Goal: Information Seeking & Learning: Check status

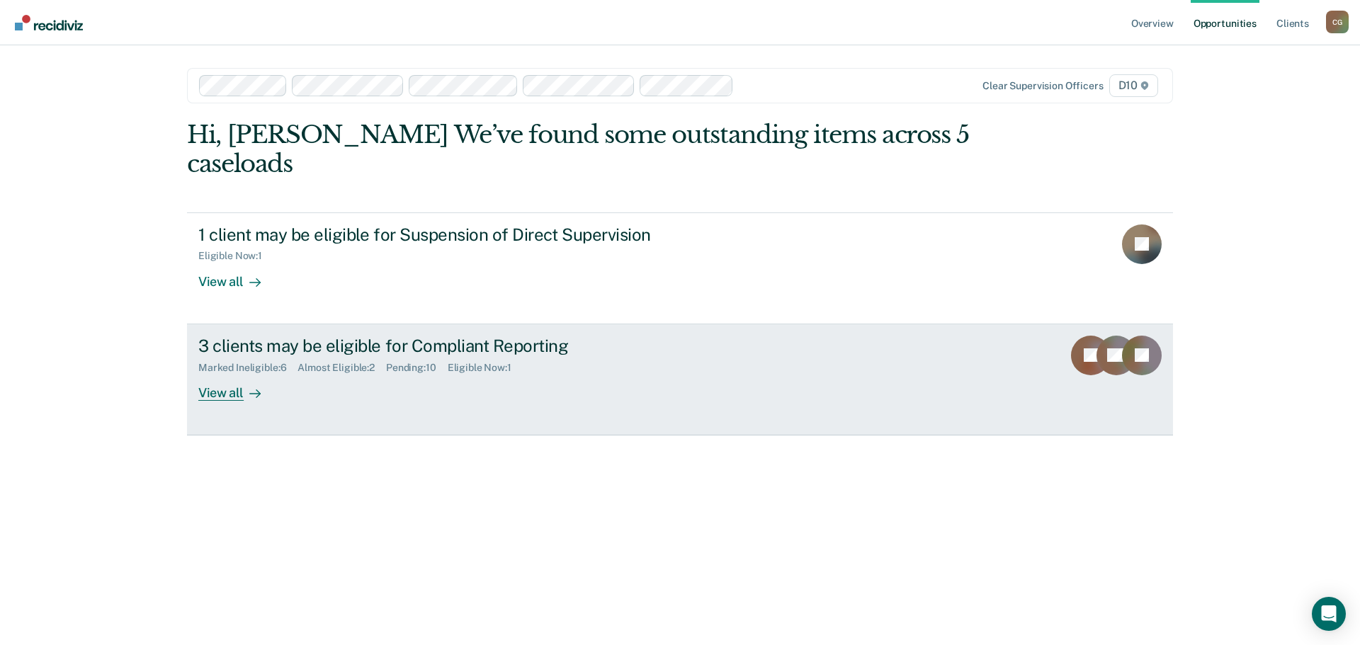
click at [235, 373] on div "View all" at bounding box center [237, 387] width 79 height 28
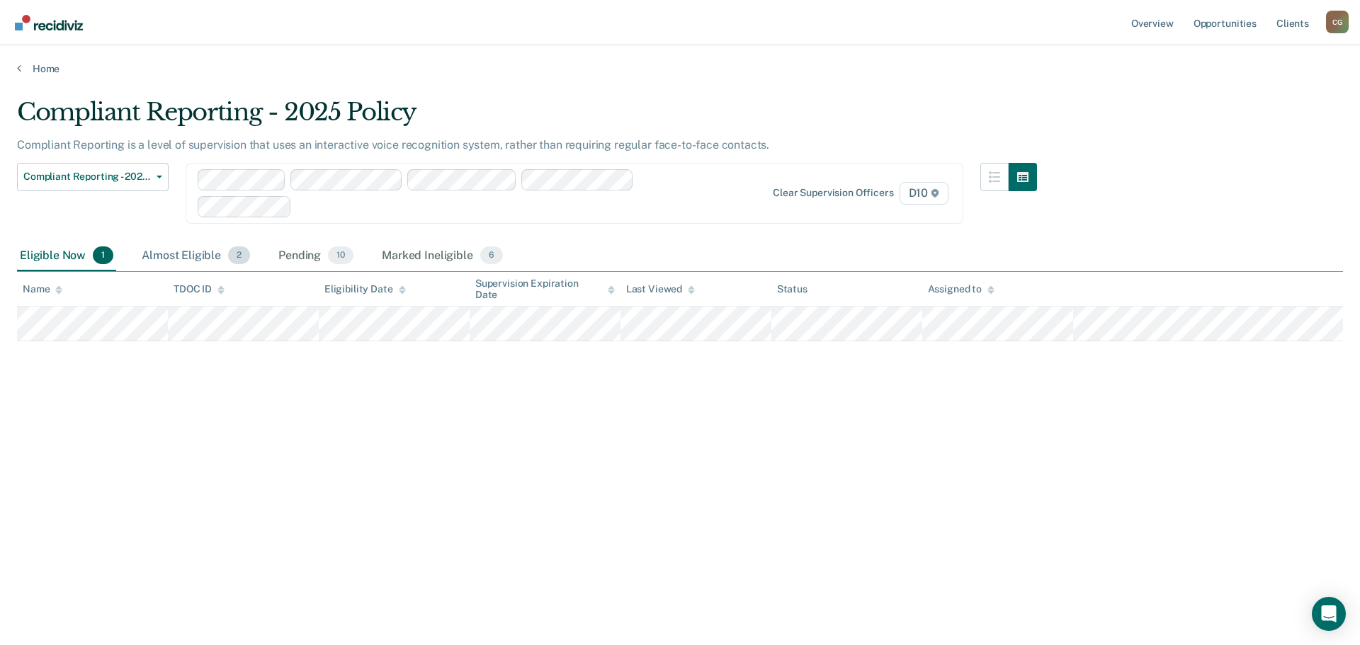
click at [197, 255] on div "Almost Eligible 2" at bounding box center [196, 256] width 114 height 31
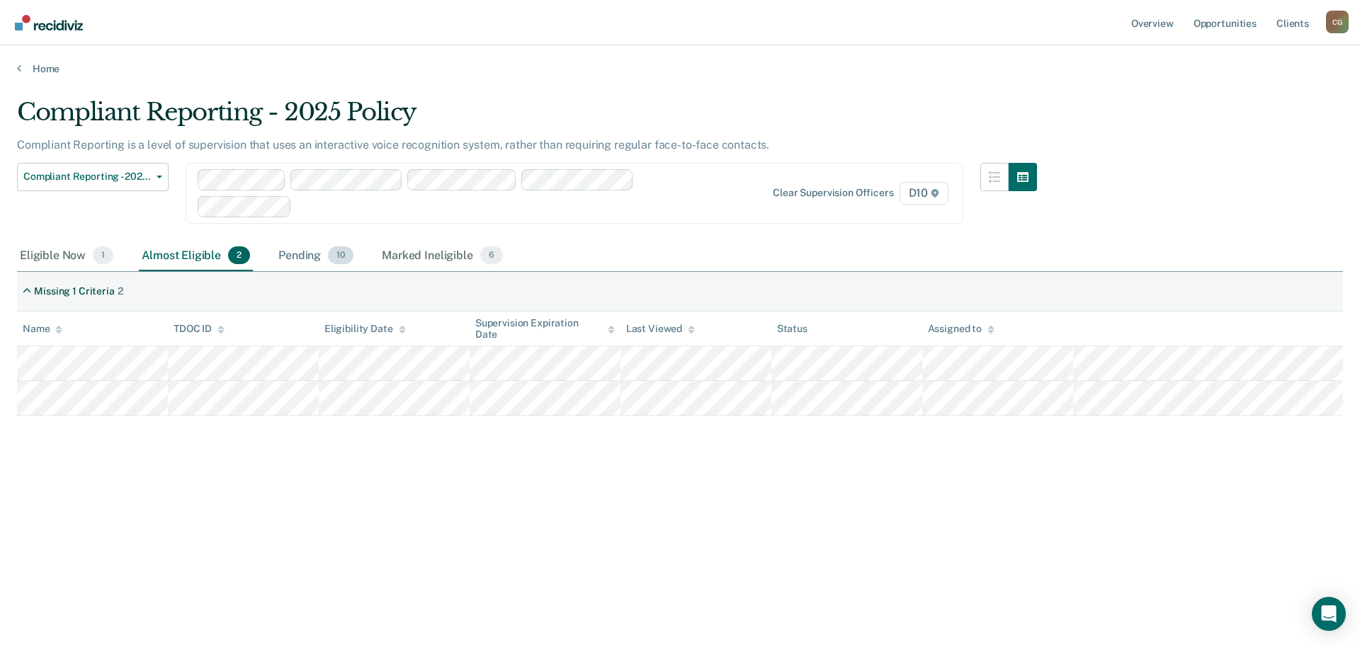
click at [295, 256] on div "Pending 10" at bounding box center [315, 256] width 81 height 31
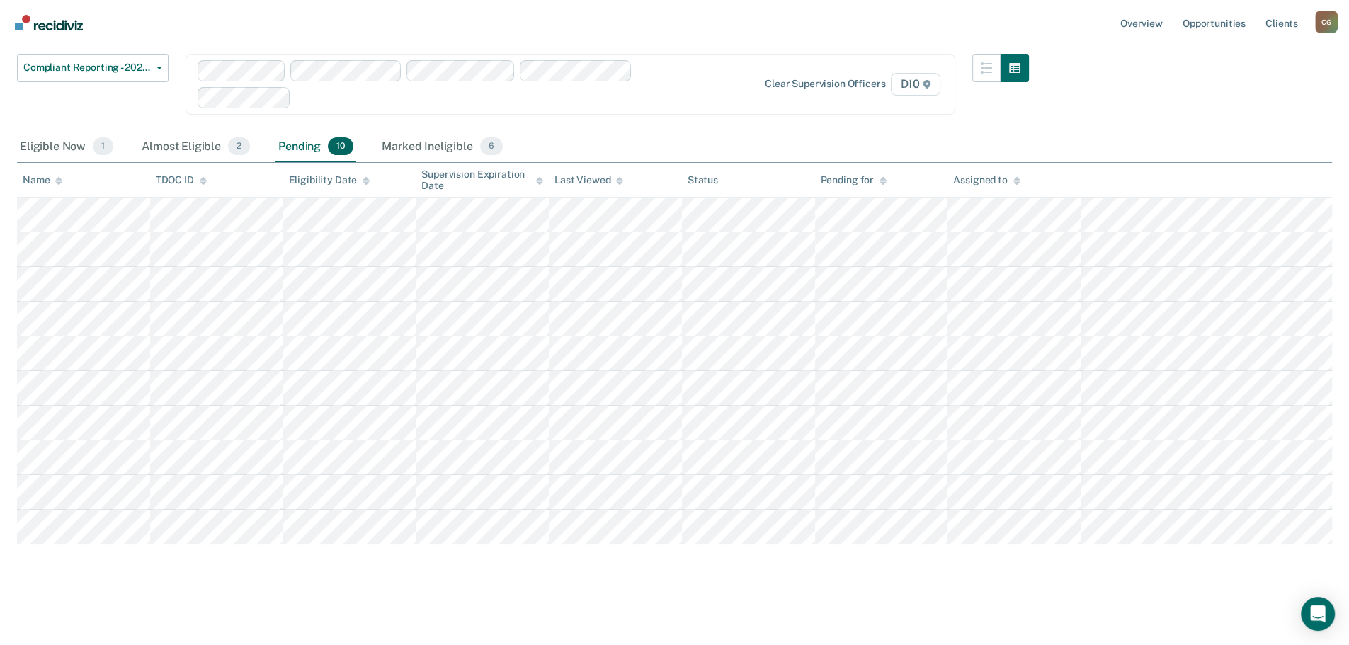
scroll to position [109, 0]
click at [160, 251] on tr at bounding box center [674, 249] width 1315 height 35
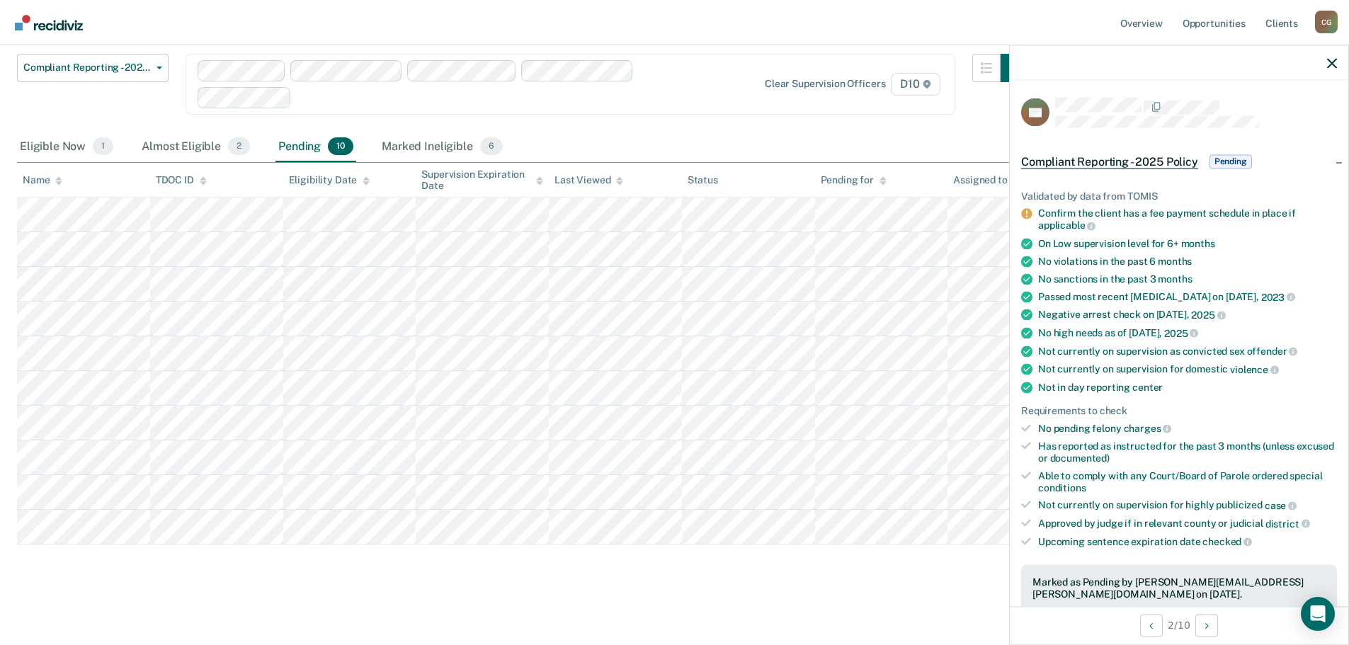
click at [16, 253] on main "Compliant Reporting - 2025 Policy Compliant Reporting is a level of supervision…" at bounding box center [674, 304] width 1349 height 676
click at [25, 252] on tr at bounding box center [674, 249] width 1315 height 35
click at [21, 284] on tr at bounding box center [674, 284] width 1315 height 35
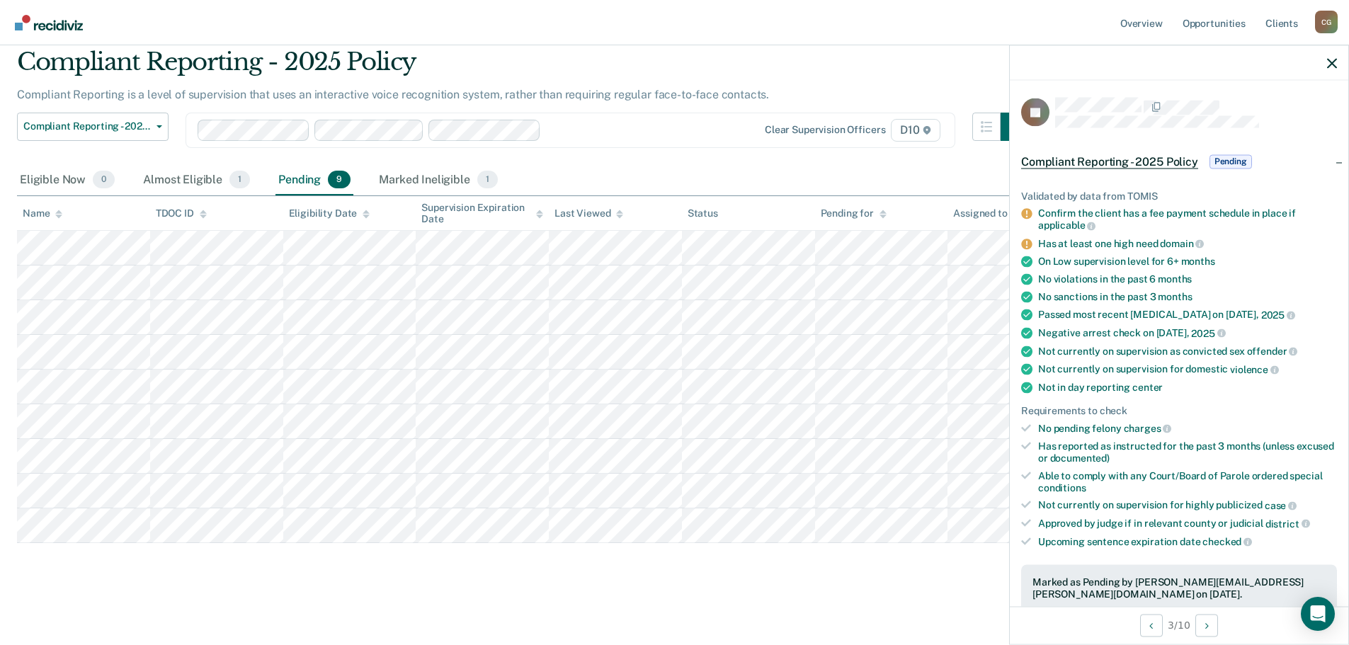
scroll to position [50, 0]
click at [23, 355] on tr at bounding box center [674, 352] width 1315 height 35
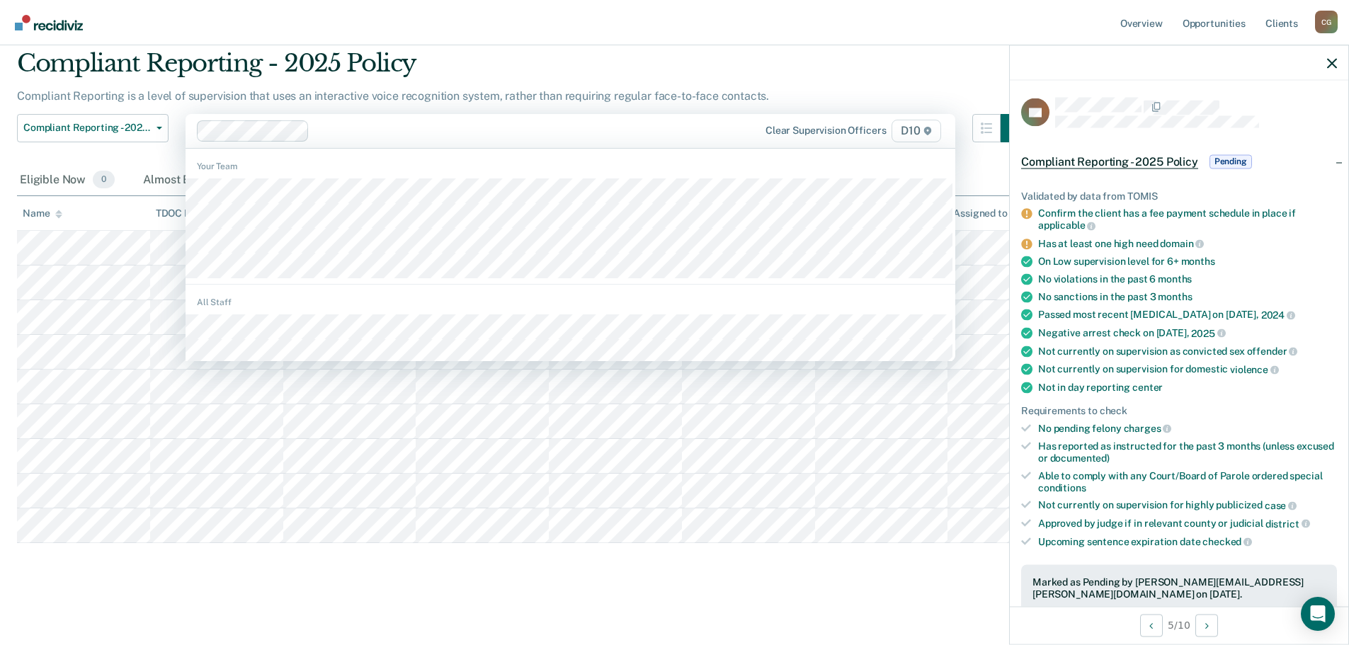
click at [397, 130] on div at bounding box center [516, 130] width 403 height 16
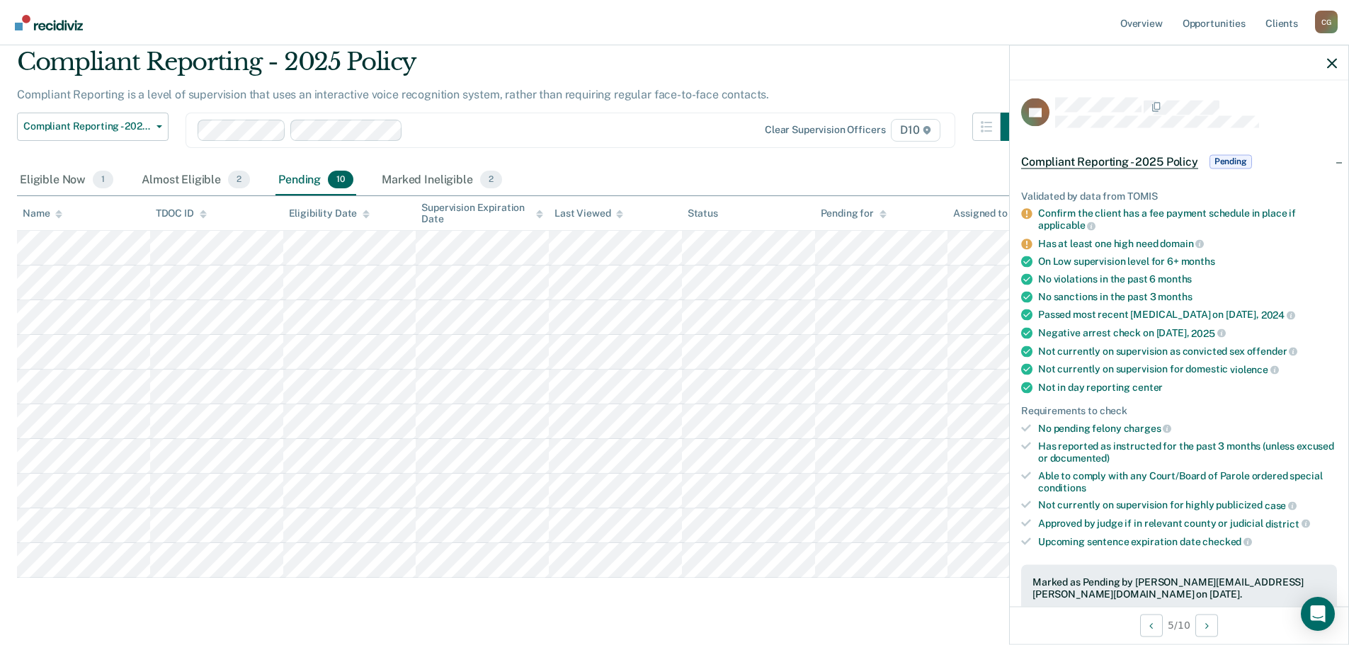
scroll to position [0, 0]
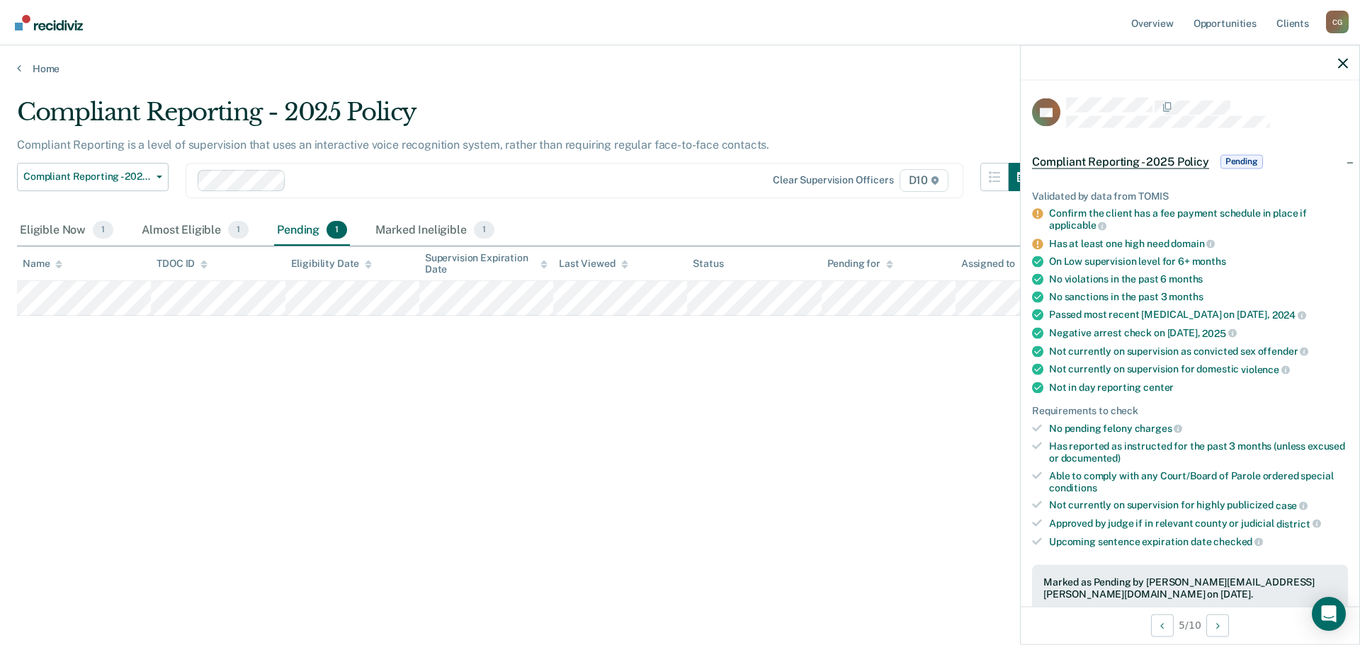
click at [304, 178] on div at bounding box center [508, 180] width 432 height 16
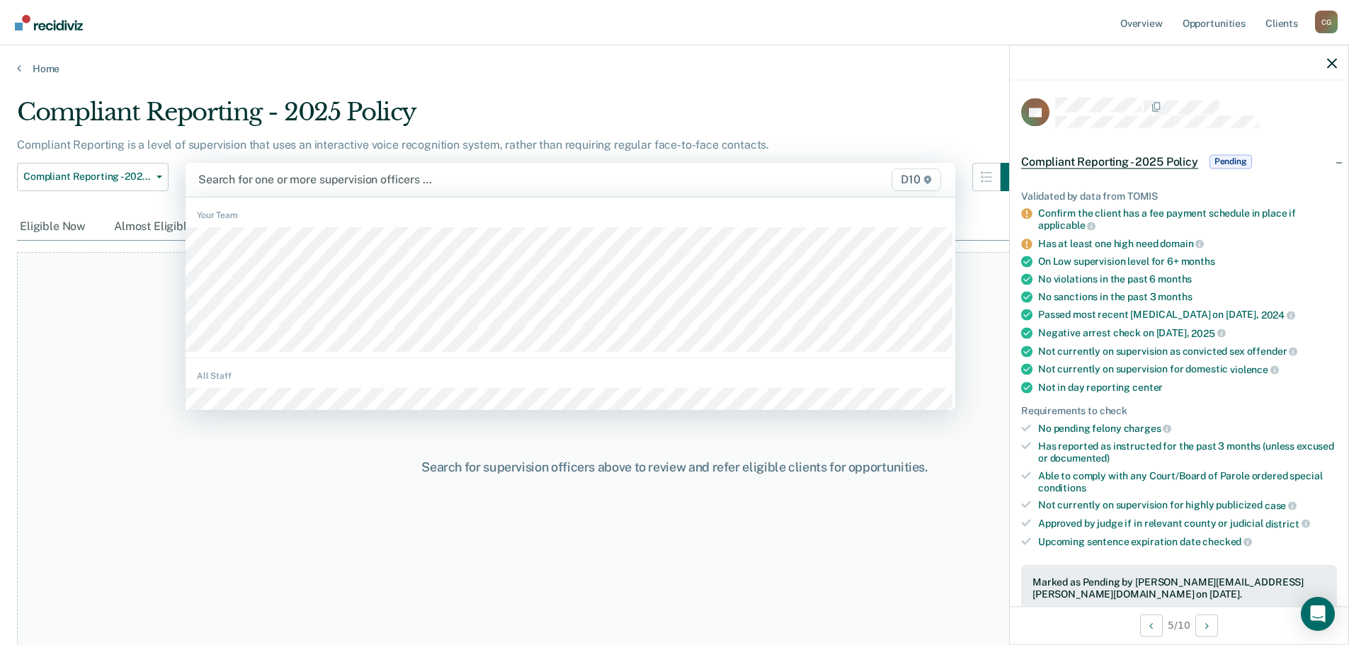
click at [291, 180] on div at bounding box center [458, 179] width 520 height 16
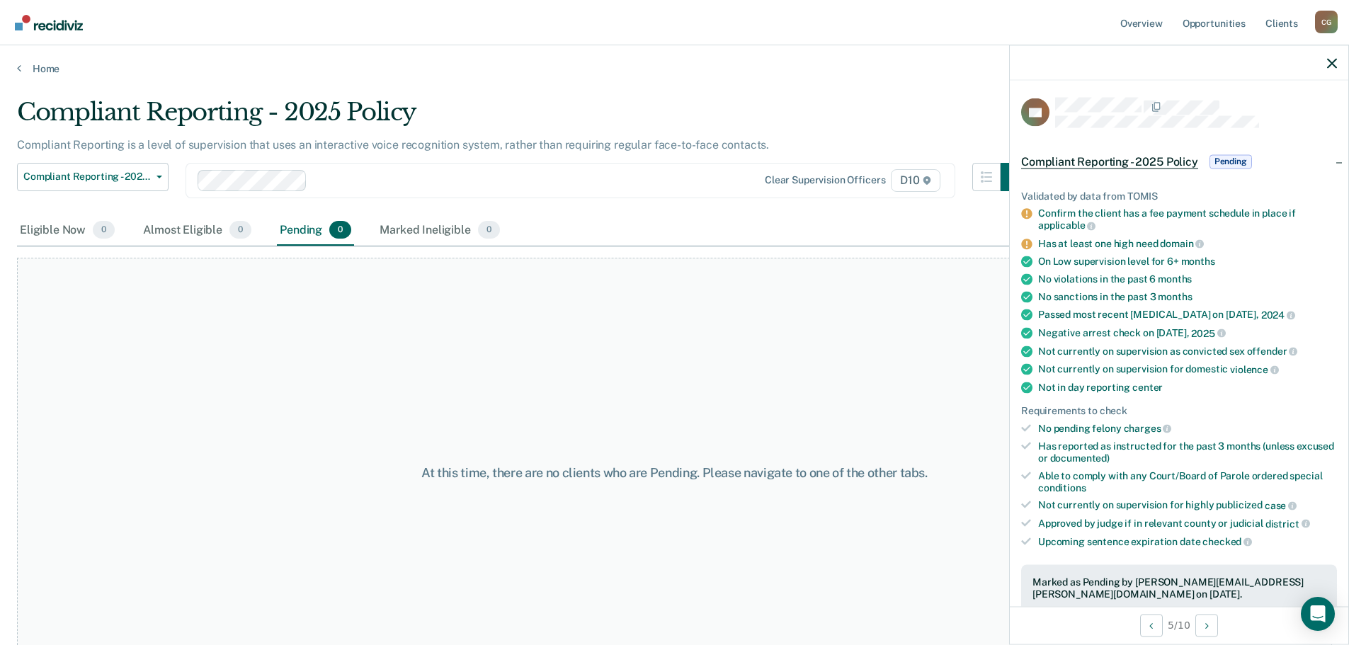
click at [366, 179] on div at bounding box center [515, 180] width 405 height 16
type input "m"
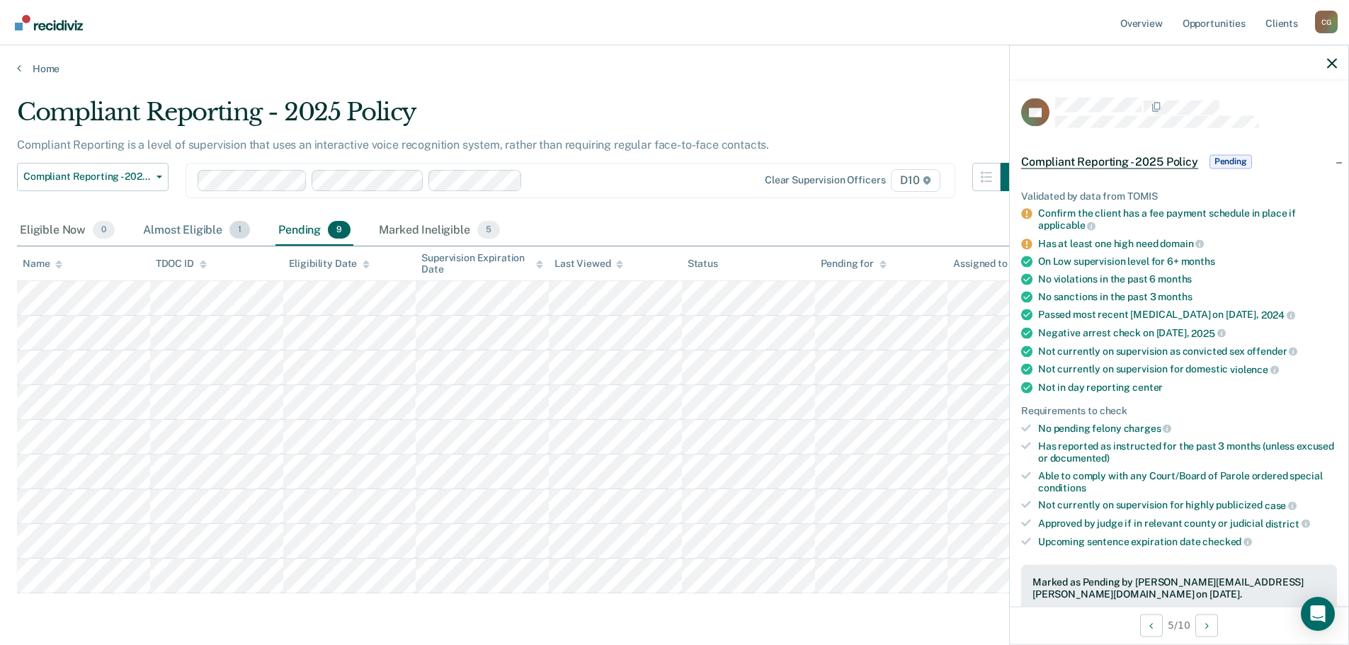
click at [205, 231] on div "Almost Eligible 1" at bounding box center [196, 230] width 113 height 31
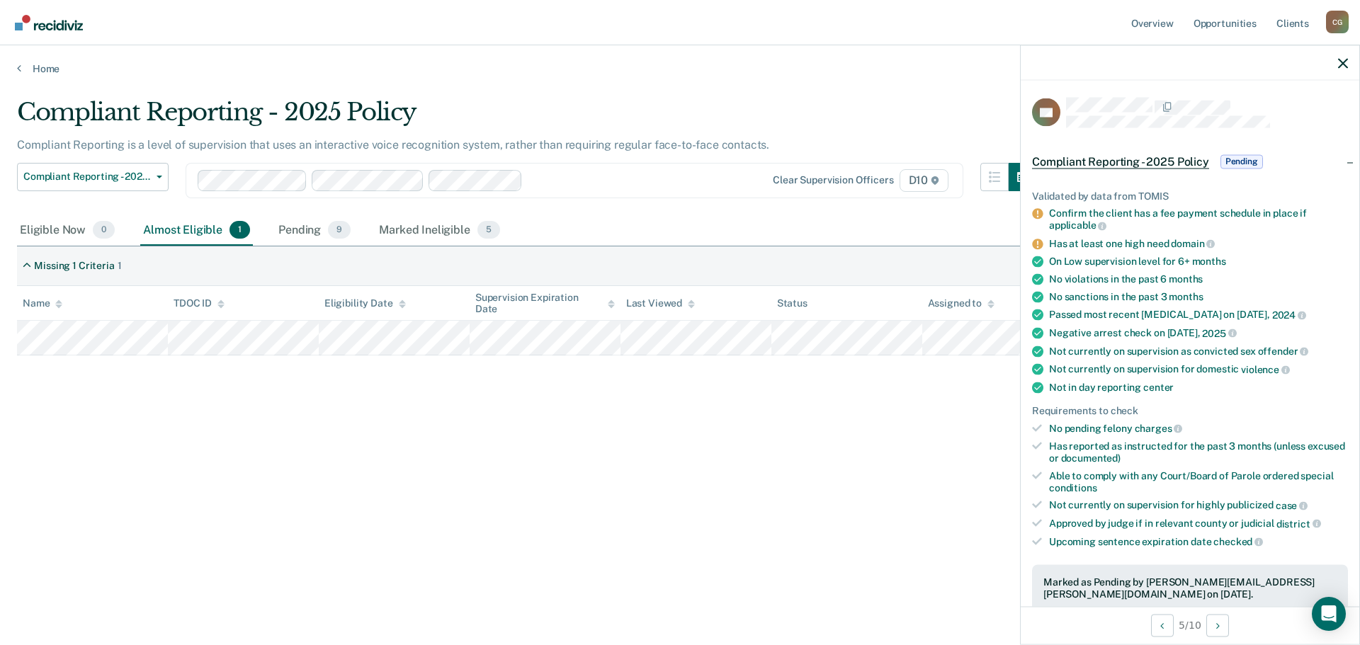
click at [564, 181] on div at bounding box center [625, 180] width 195 height 16
click at [69, 228] on div "Eligible Now 1" at bounding box center [66, 230] width 99 height 31
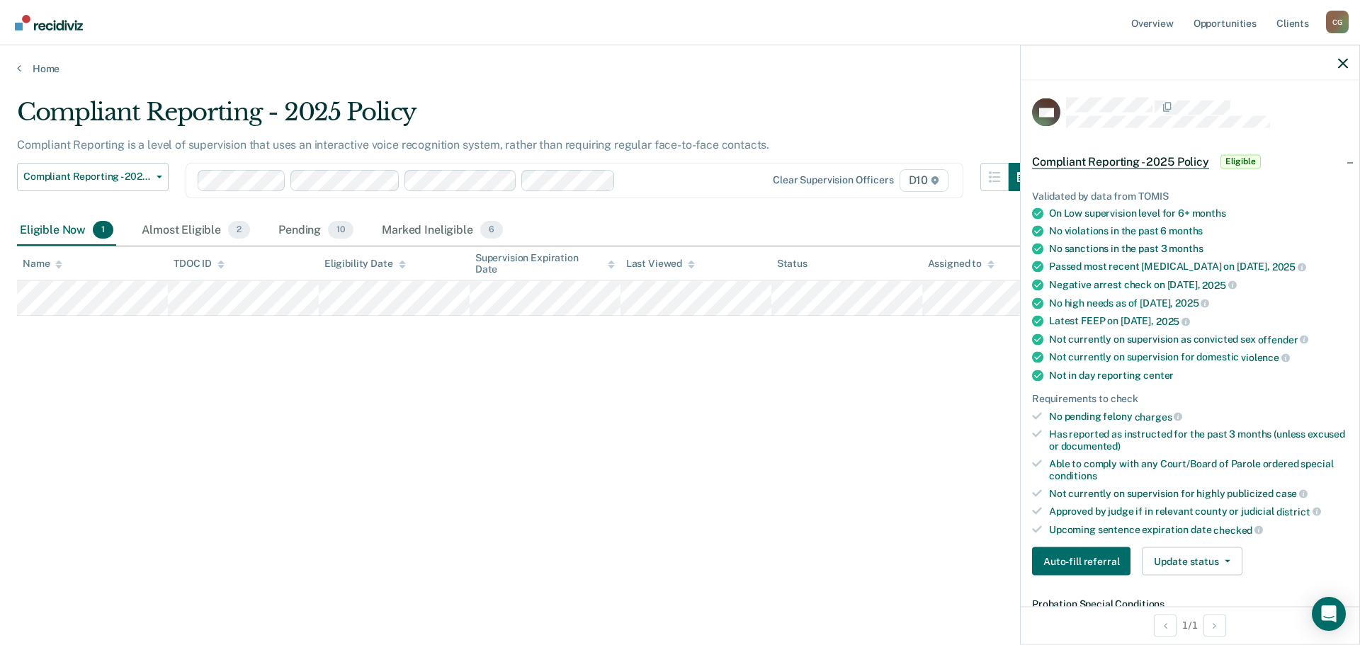
click at [25, 302] on tr at bounding box center [680, 298] width 1326 height 35
click at [199, 227] on div "Almost Eligible 2" at bounding box center [196, 230] width 114 height 31
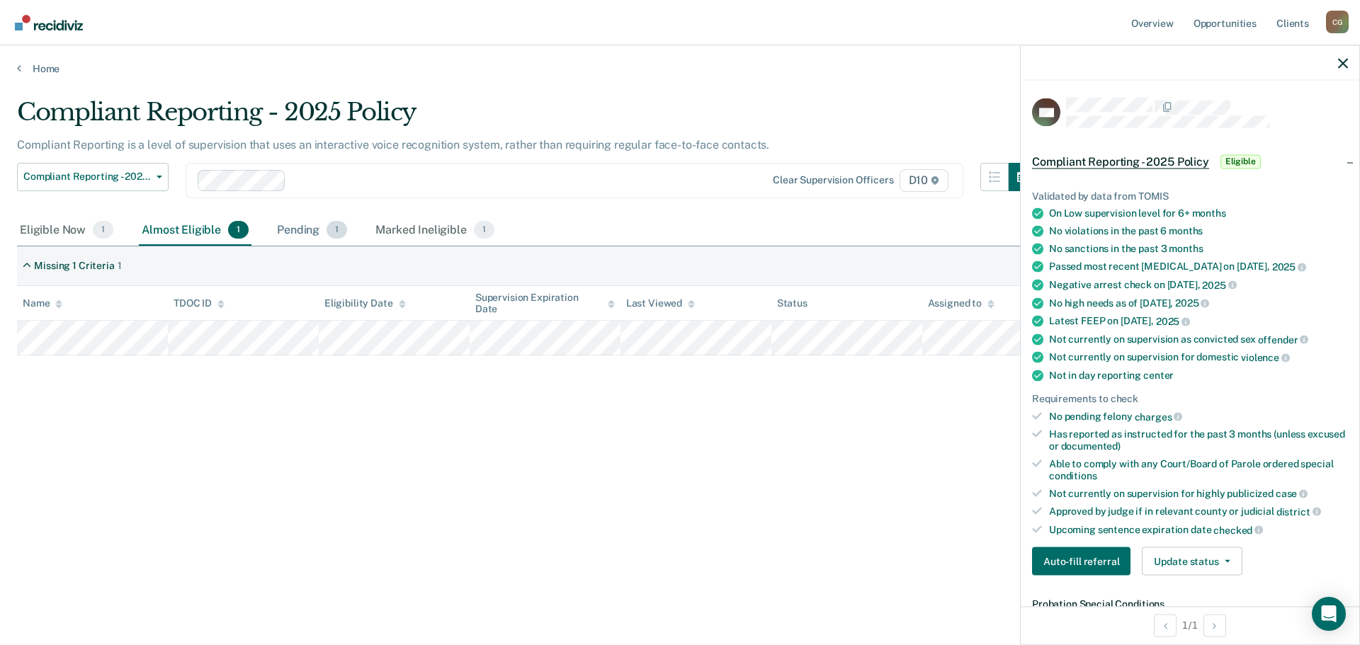
click at [302, 228] on div "Pending 1" at bounding box center [312, 230] width 76 height 31
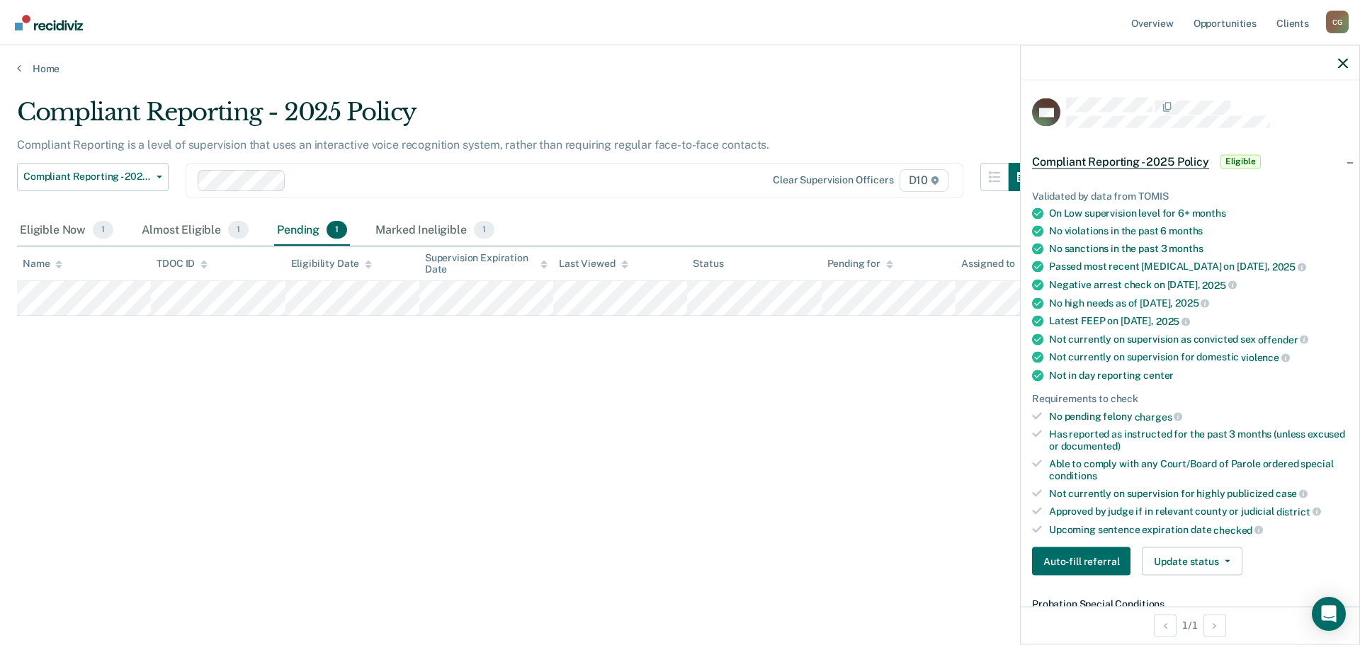
click at [301, 179] on div at bounding box center [508, 180] width 432 height 16
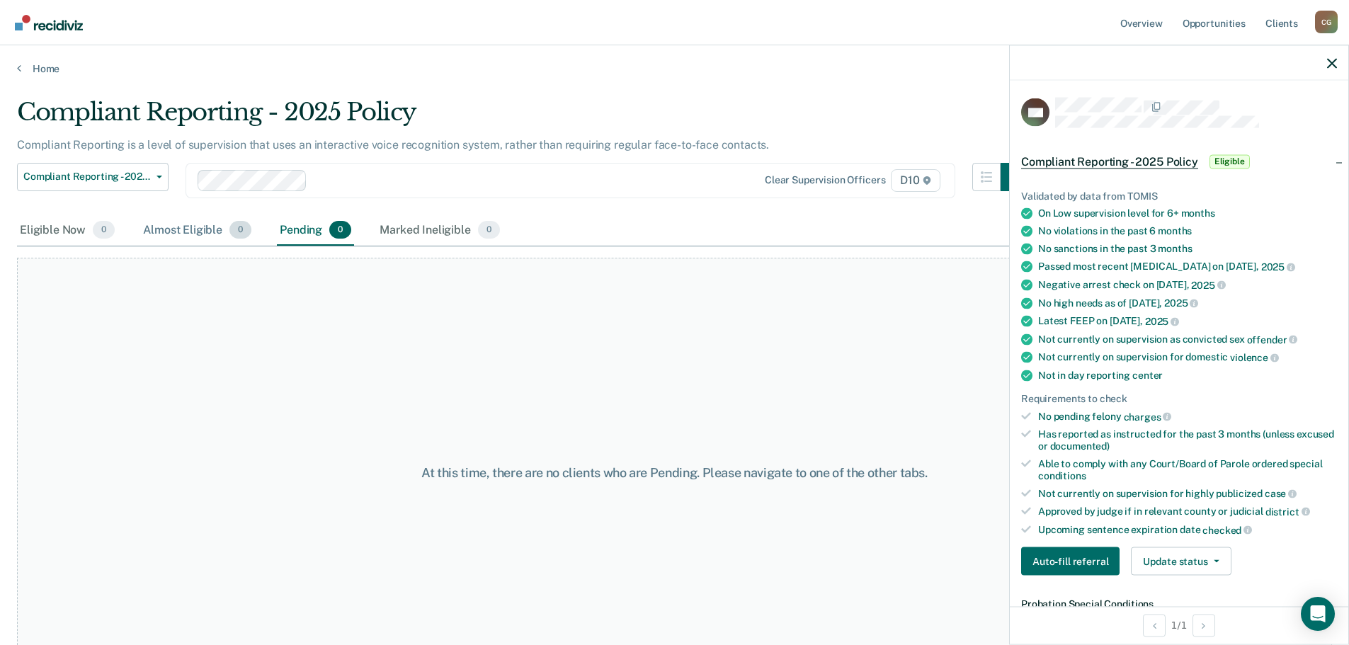
click at [218, 229] on div "Almost Eligible 0" at bounding box center [197, 230] width 114 height 31
click at [78, 232] on div "Eligible Now 0" at bounding box center [67, 230] width 101 height 31
click at [339, 177] on div at bounding box center [515, 180] width 405 height 16
click at [193, 229] on div "Almost Eligible 1" at bounding box center [196, 230] width 113 height 31
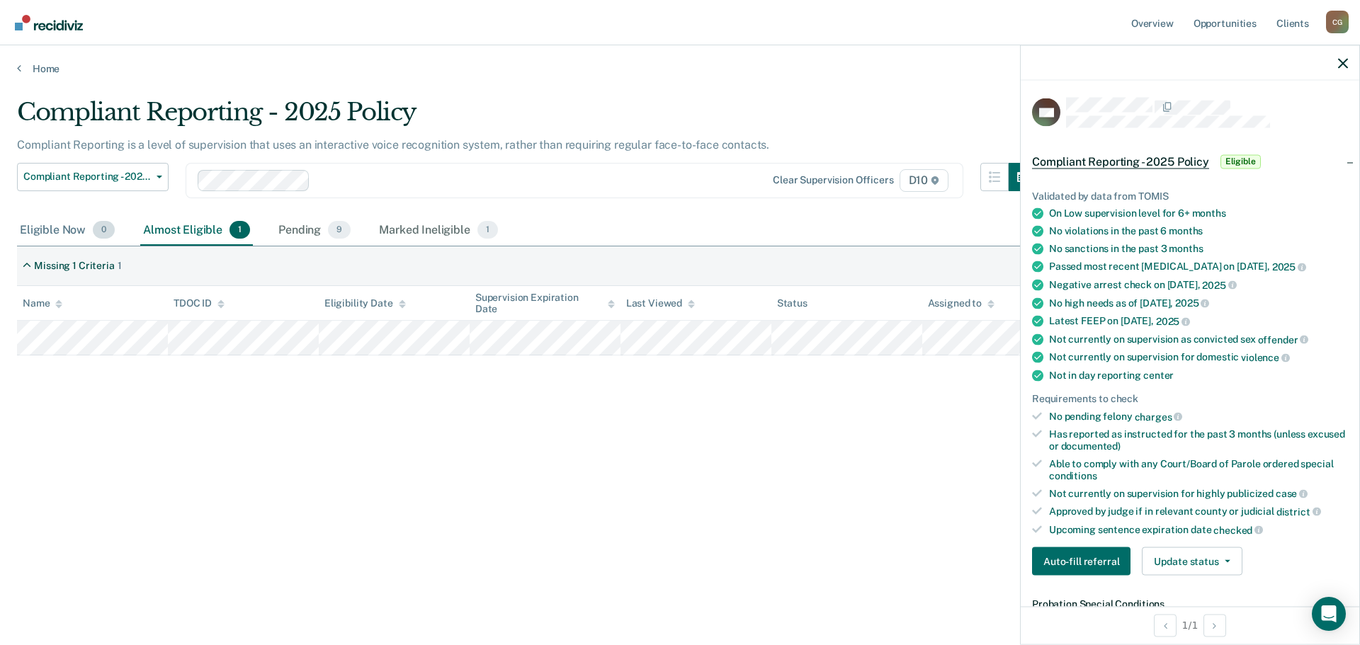
click at [54, 232] on div "Eligible Now 0" at bounding box center [67, 230] width 101 height 31
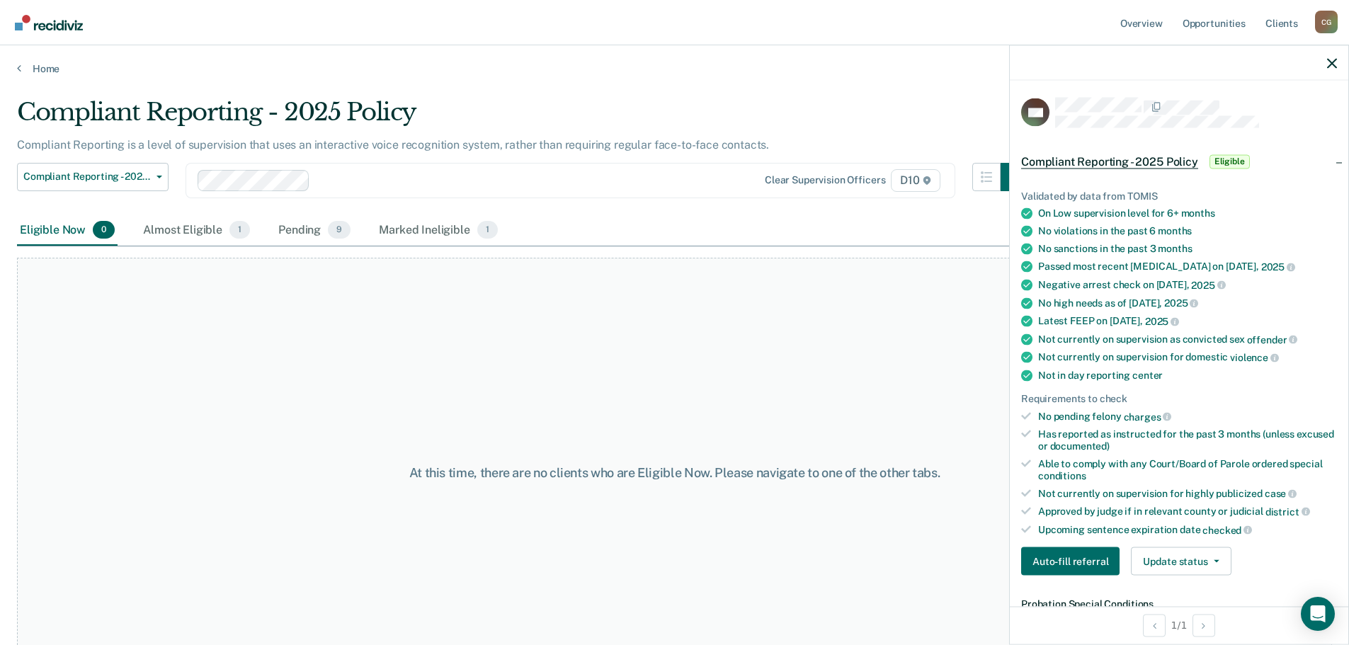
click at [353, 183] on div at bounding box center [517, 180] width 402 height 16
click at [198, 233] on div "Almost Eligible 1" at bounding box center [196, 230] width 113 height 31
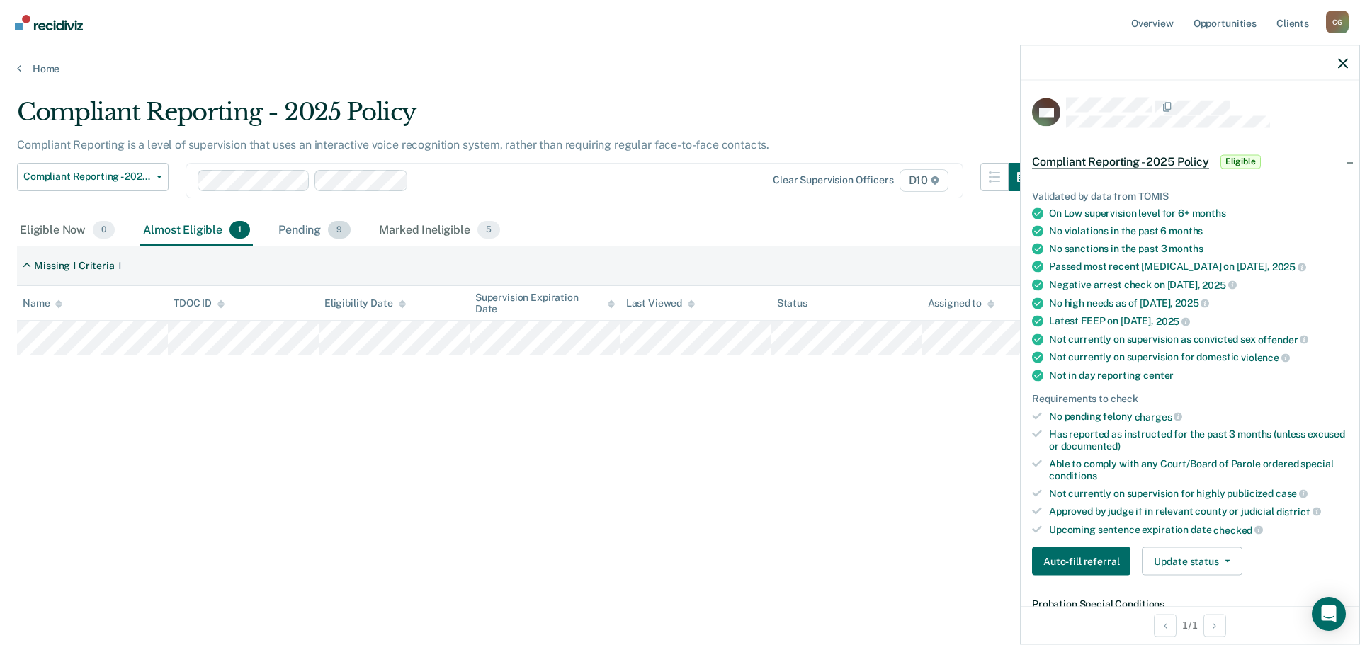
click at [304, 226] on div "Pending 9" at bounding box center [314, 230] width 78 height 31
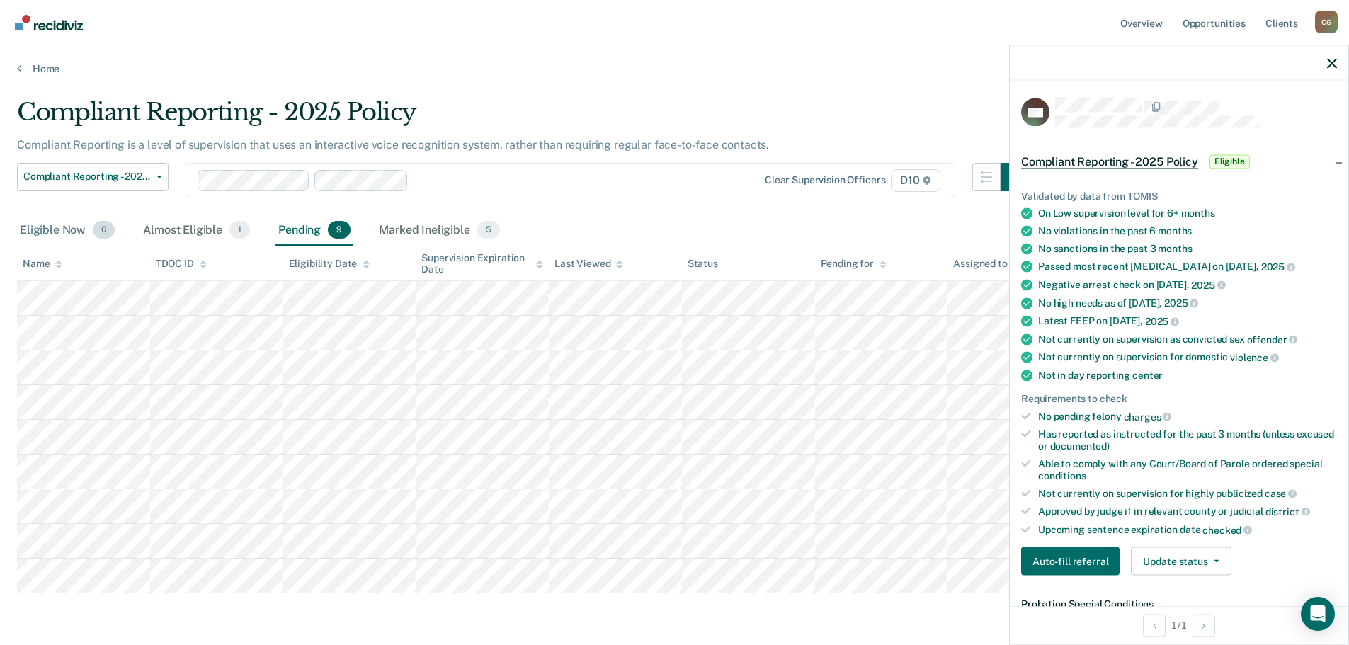
click at [65, 229] on div "Eligible Now 0" at bounding box center [67, 230] width 101 height 31
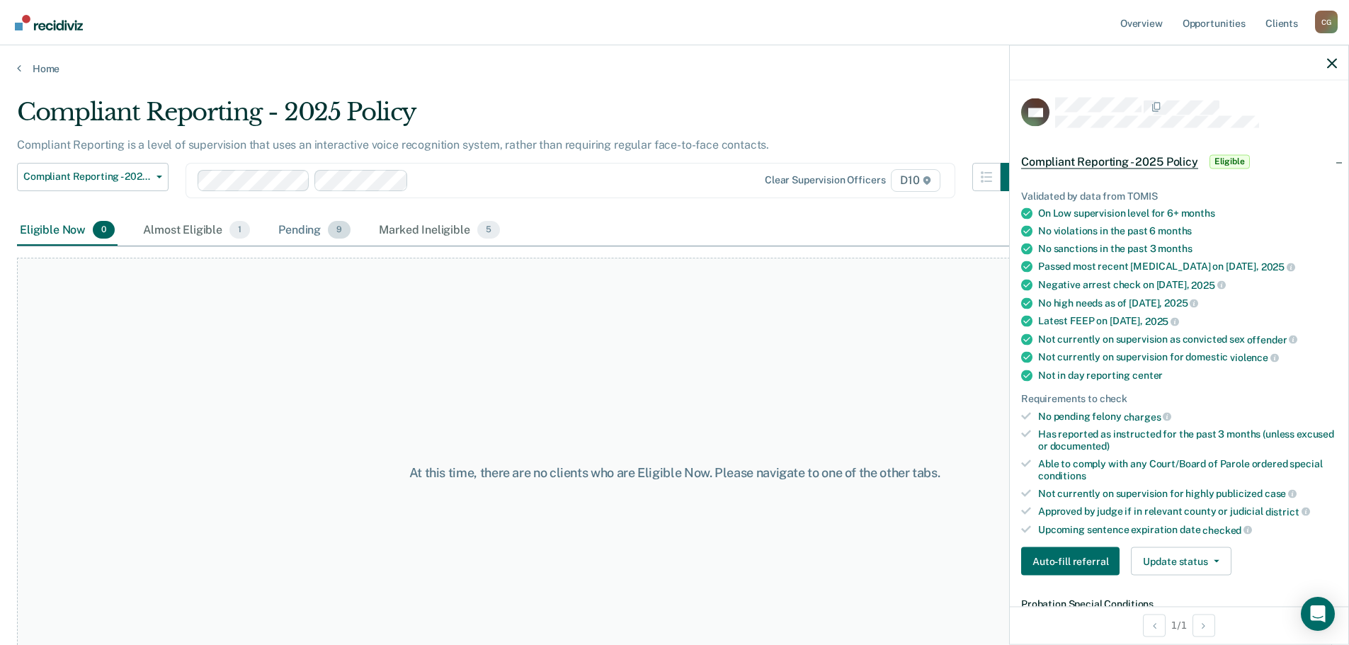
click at [285, 229] on div "Pending 9" at bounding box center [314, 230] width 78 height 31
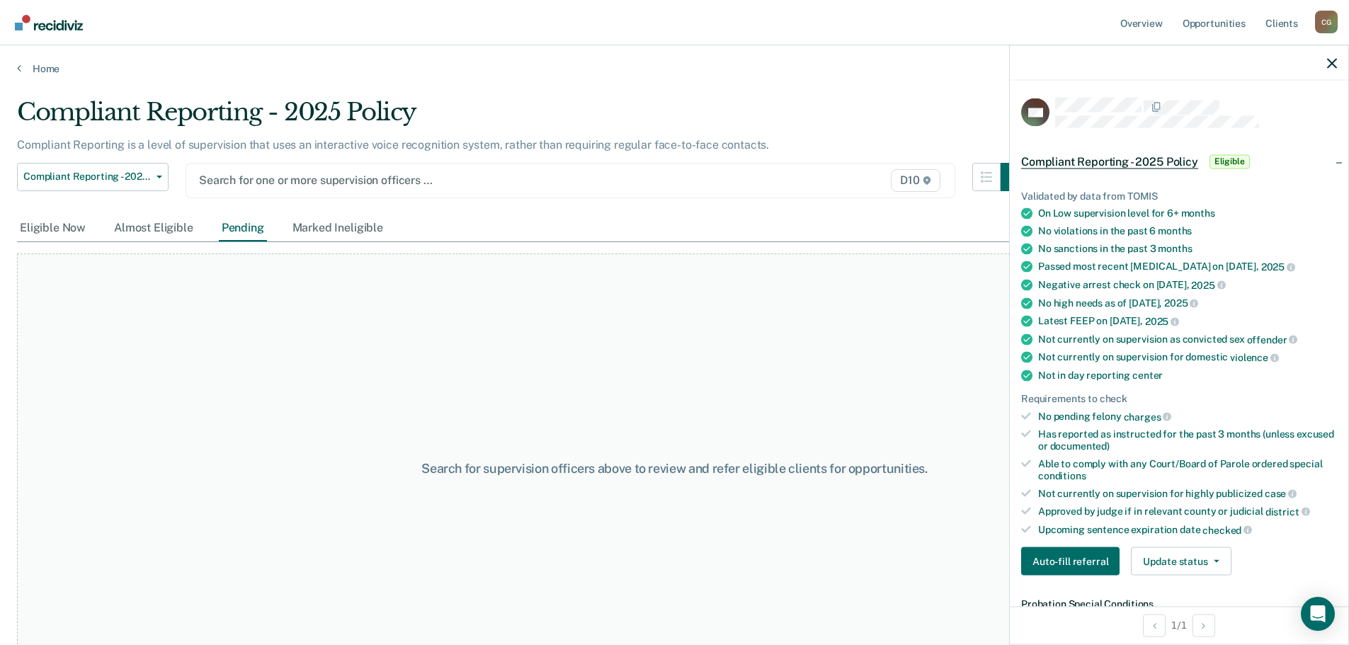
click at [276, 181] on div at bounding box center [458, 180] width 519 height 16
